Goal: Task Accomplishment & Management: Complete application form

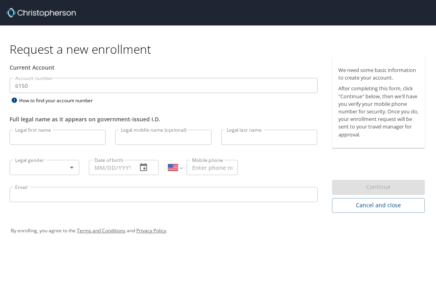
select select "US"
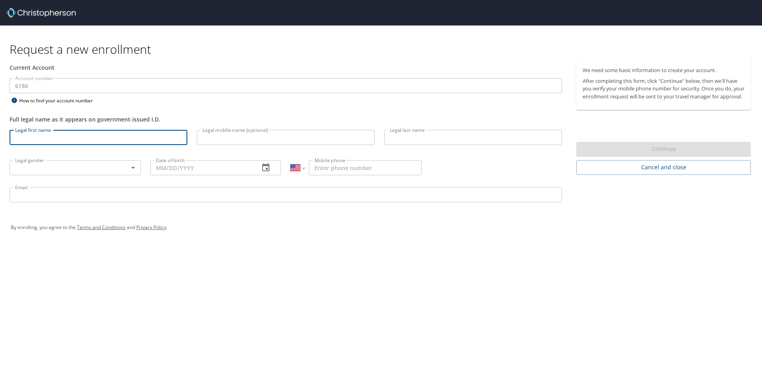
click at [118, 141] on input "Legal first name" at bounding box center [99, 137] width 178 height 15
type input "[PERSON_NAME]"
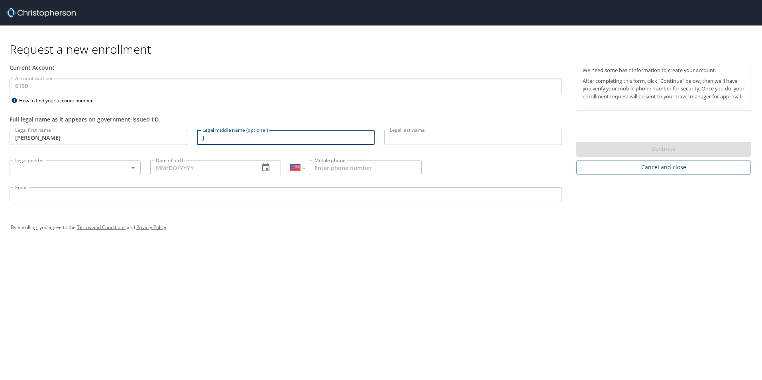
type input "J"
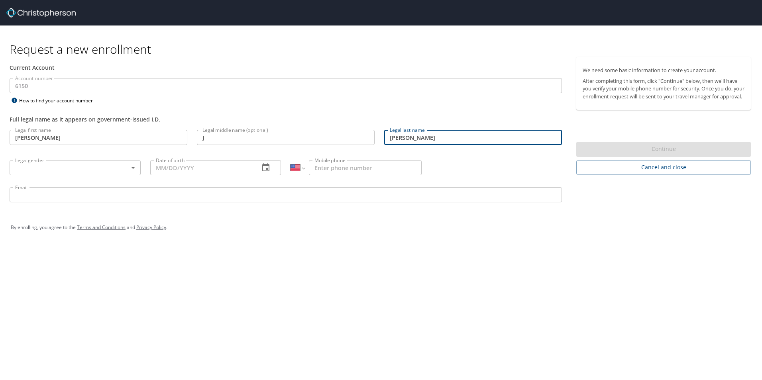
type input "[PERSON_NAME]"
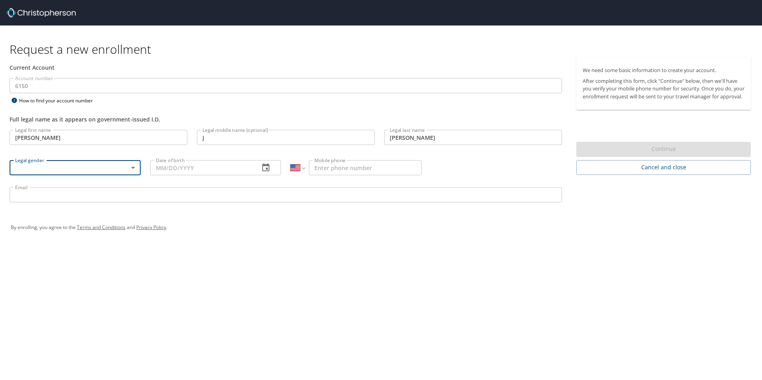
click at [135, 170] on body "Request a new enrollment Current Account Account number 6150 Account number How…" at bounding box center [381, 190] width 762 height 380
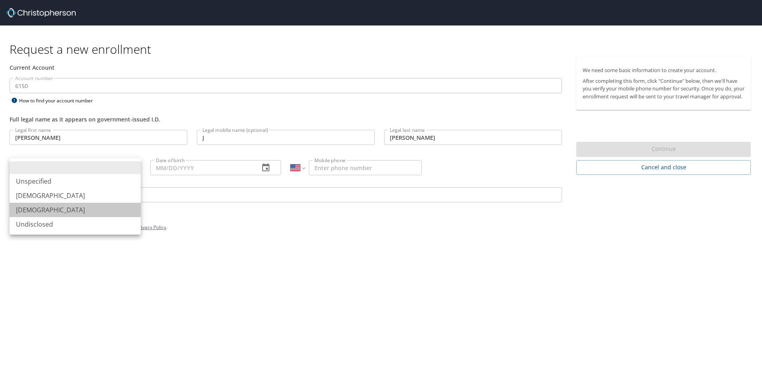
click at [78, 210] on li "[DEMOGRAPHIC_DATA]" at bounding box center [75, 210] width 131 height 14
type input "[DEMOGRAPHIC_DATA]"
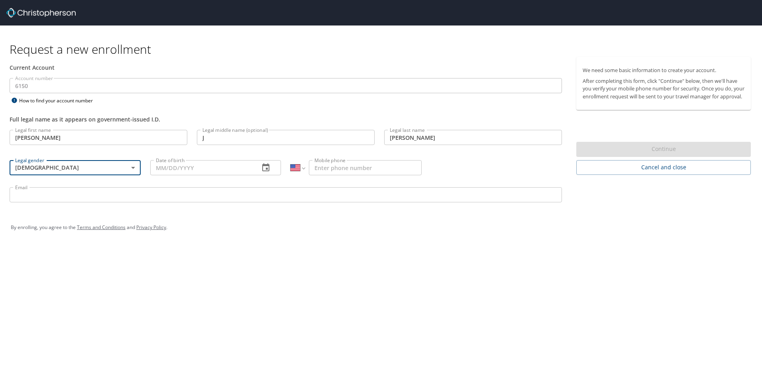
click at [177, 174] on input "Date of birth" at bounding box center [201, 167] width 103 height 15
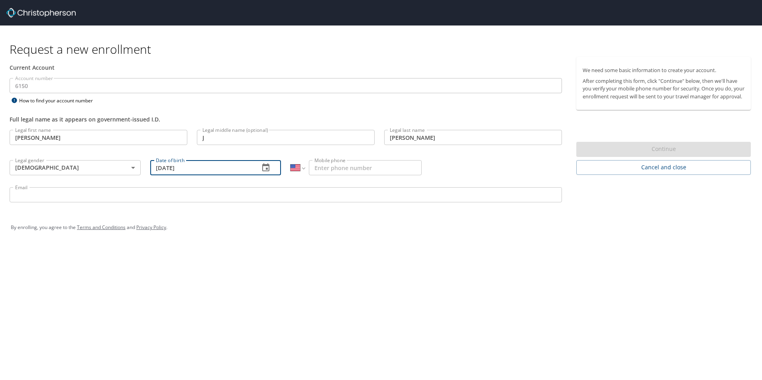
type input "[DATE]"
click at [331, 170] on input "Mobile phone" at bounding box center [365, 167] width 113 height 15
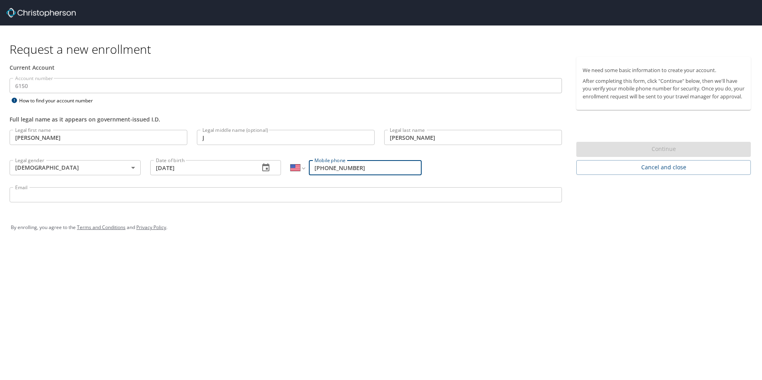
type input "[PHONE_NUMBER]"
click at [122, 194] on input "Email" at bounding box center [286, 194] width 552 height 15
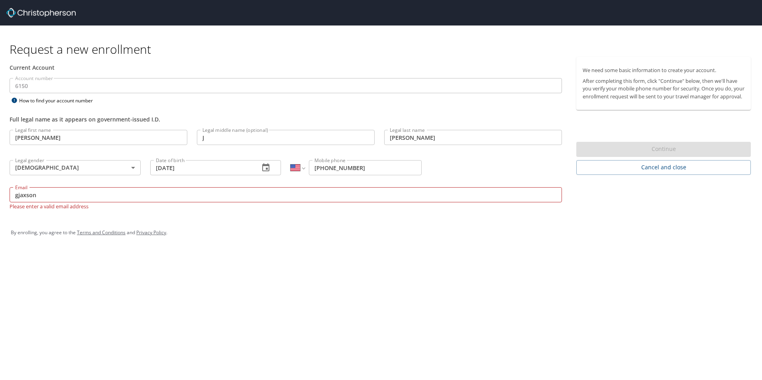
click at [227, 227] on div "By enrolling, you agree to the Terms and Conditions and Privacy Policy ." at bounding box center [381, 233] width 740 height 20
click at [110, 197] on input "gjaxson" at bounding box center [286, 194] width 552 height 15
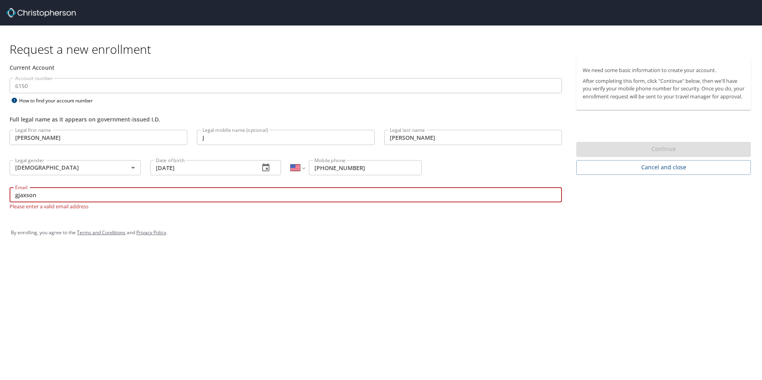
type input "[EMAIL_ADDRESS][DOMAIN_NAME]"
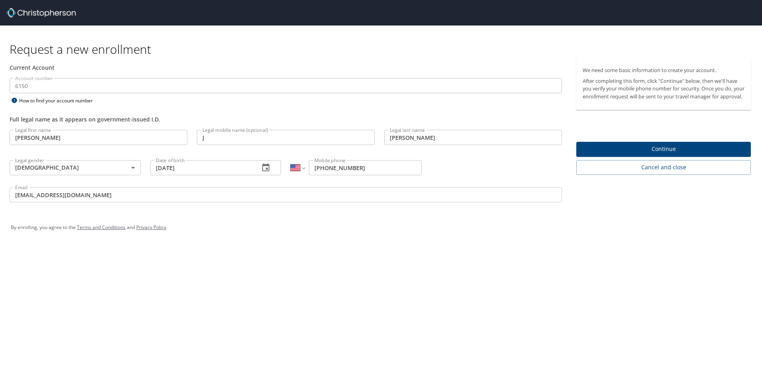
click at [435, 151] on span "Continue" at bounding box center [663, 149] width 162 height 10
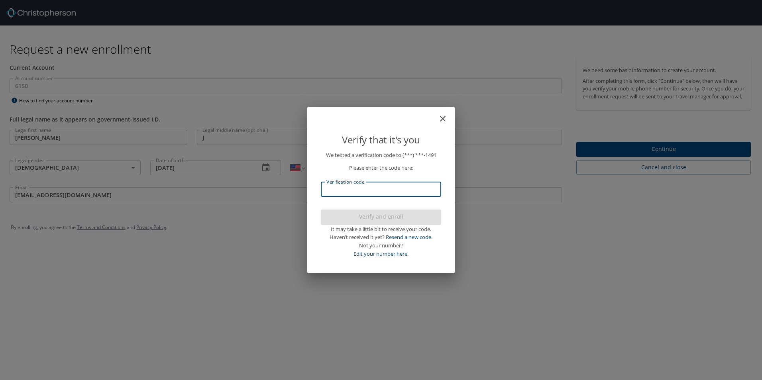
click at [411, 188] on input "Verification code" at bounding box center [381, 189] width 120 height 15
type input "057186"
click at [422, 221] on span "Verify and enroll" at bounding box center [381, 217] width 108 height 10
